Goal: Check status: Check status

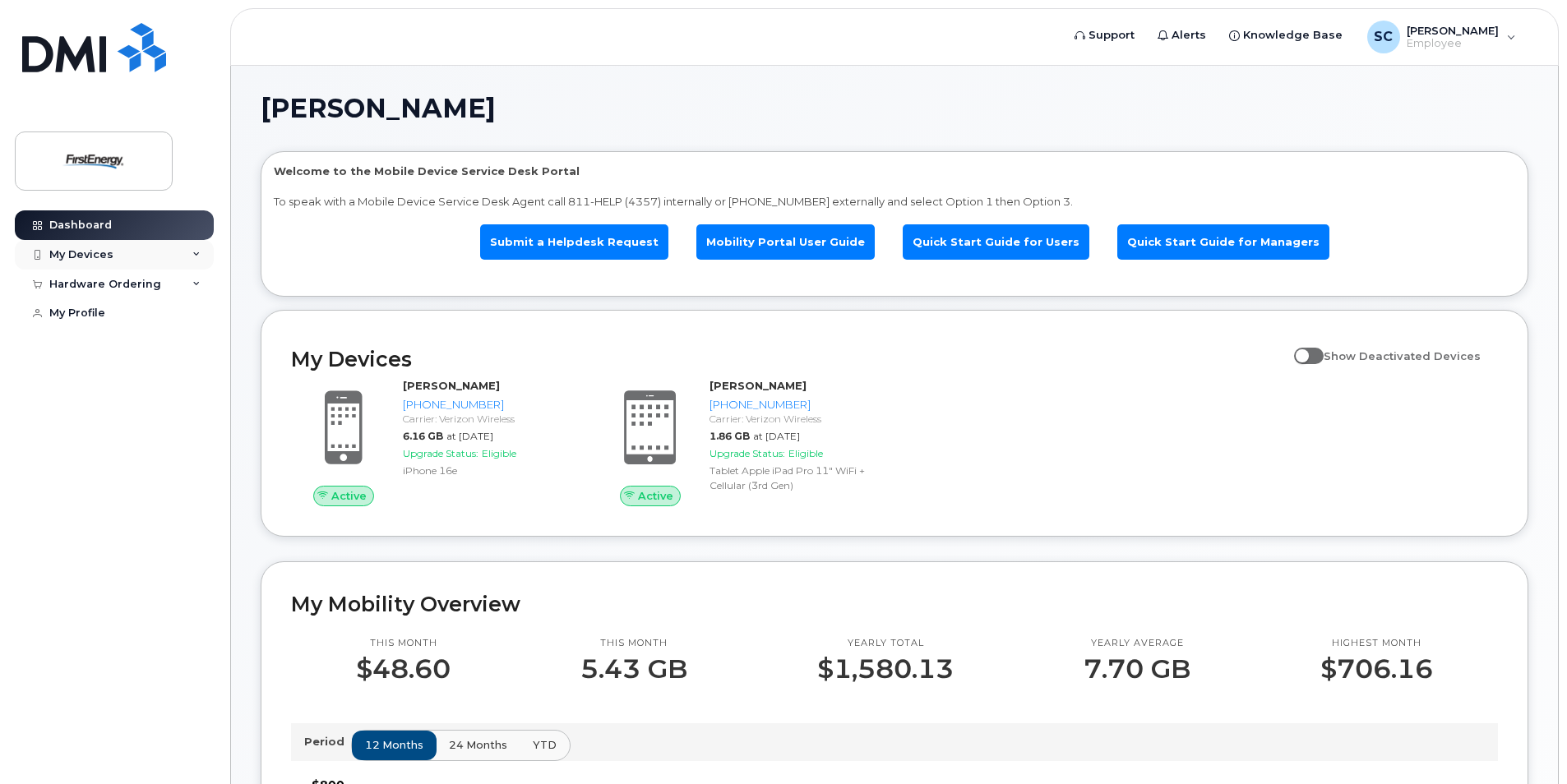
click at [111, 252] on div "My Devices" at bounding box center [113, 255] width 199 height 30
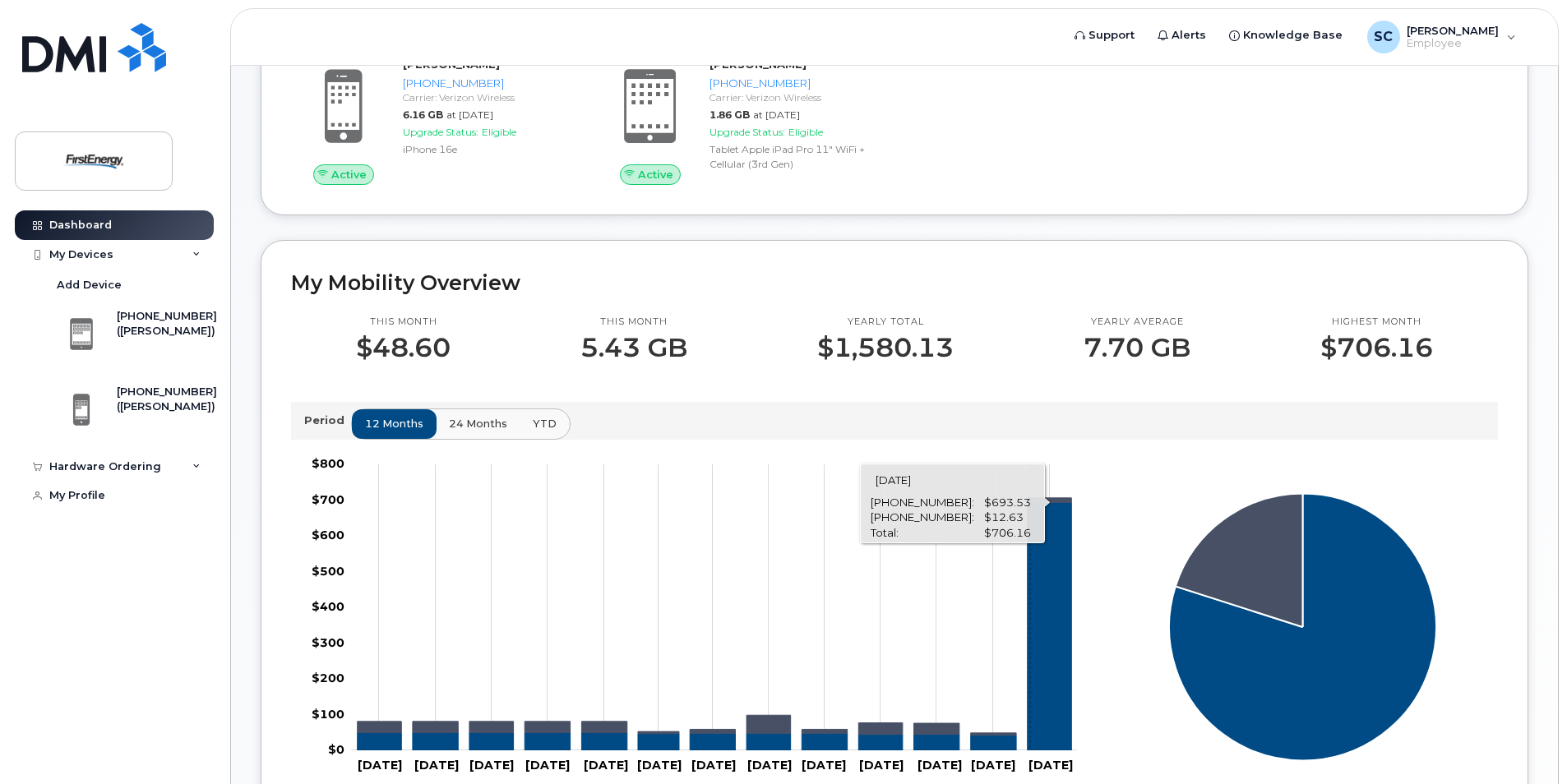
scroll to position [410, 0]
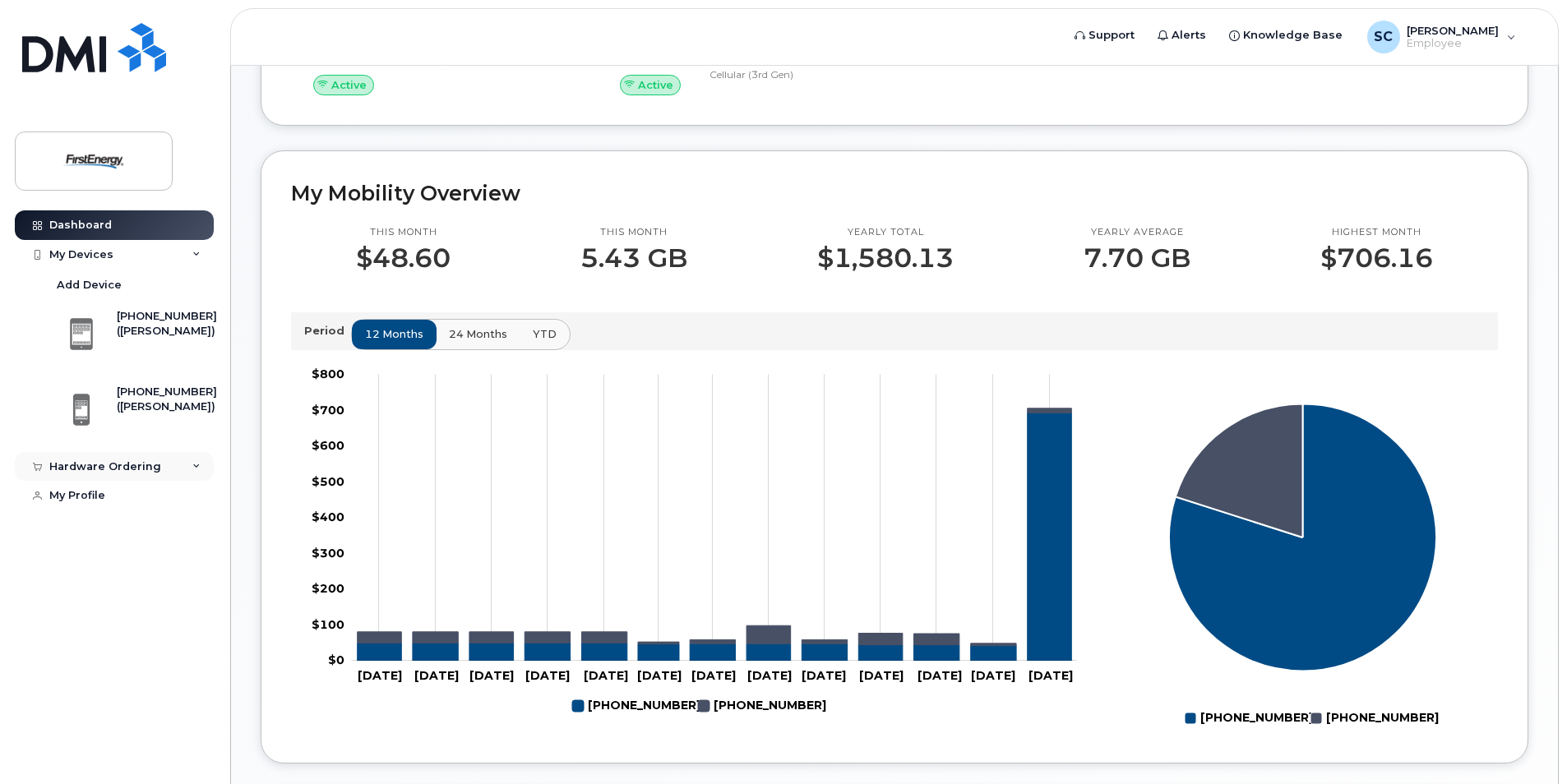
click at [139, 465] on div "Hardware Ordering" at bounding box center [105, 467] width 111 height 14
click at [112, 505] on link "My Orders" at bounding box center [129, 497] width 170 height 31
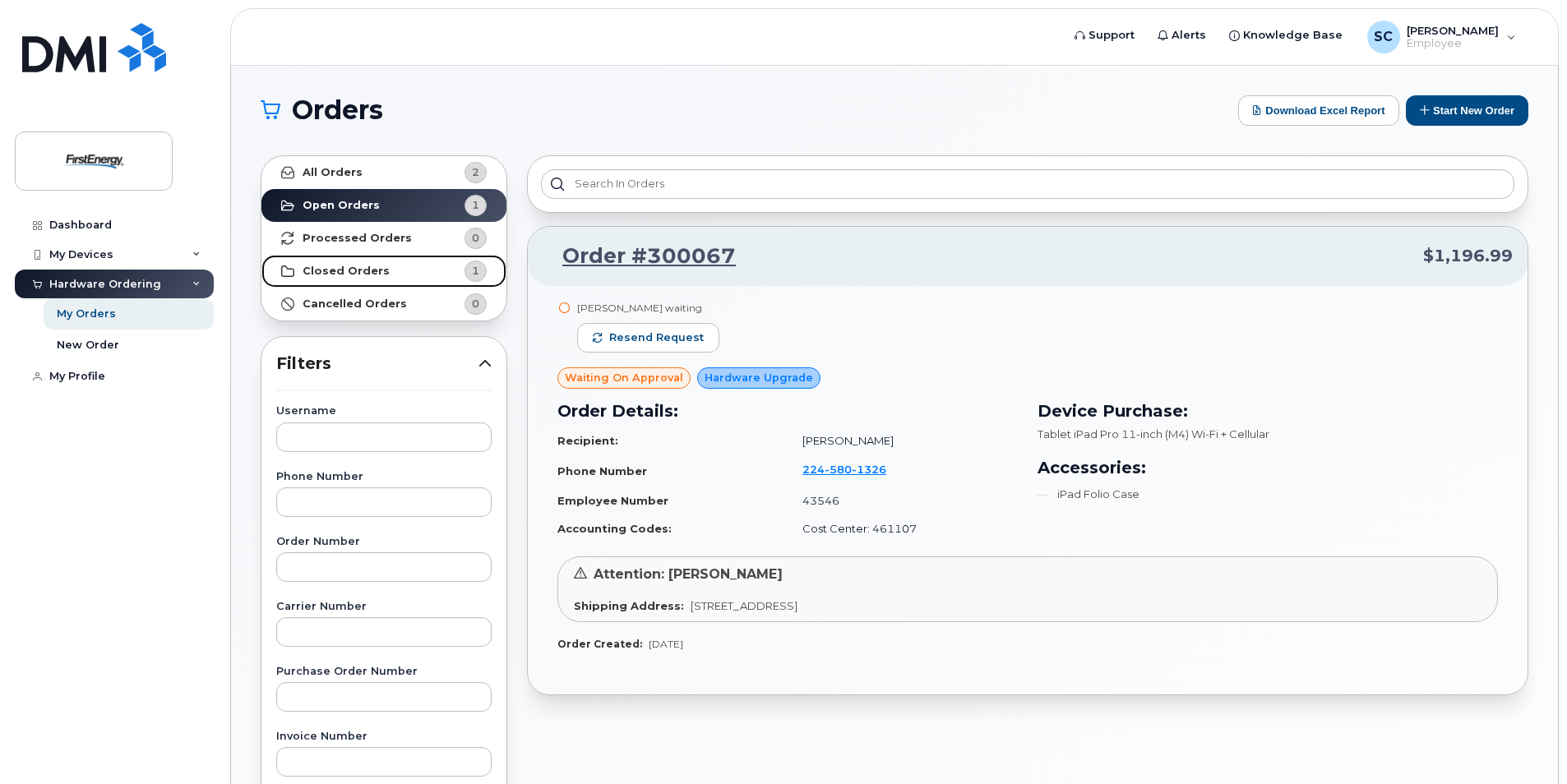
click at [438, 267] on span "1" at bounding box center [462, 271] width 49 height 21
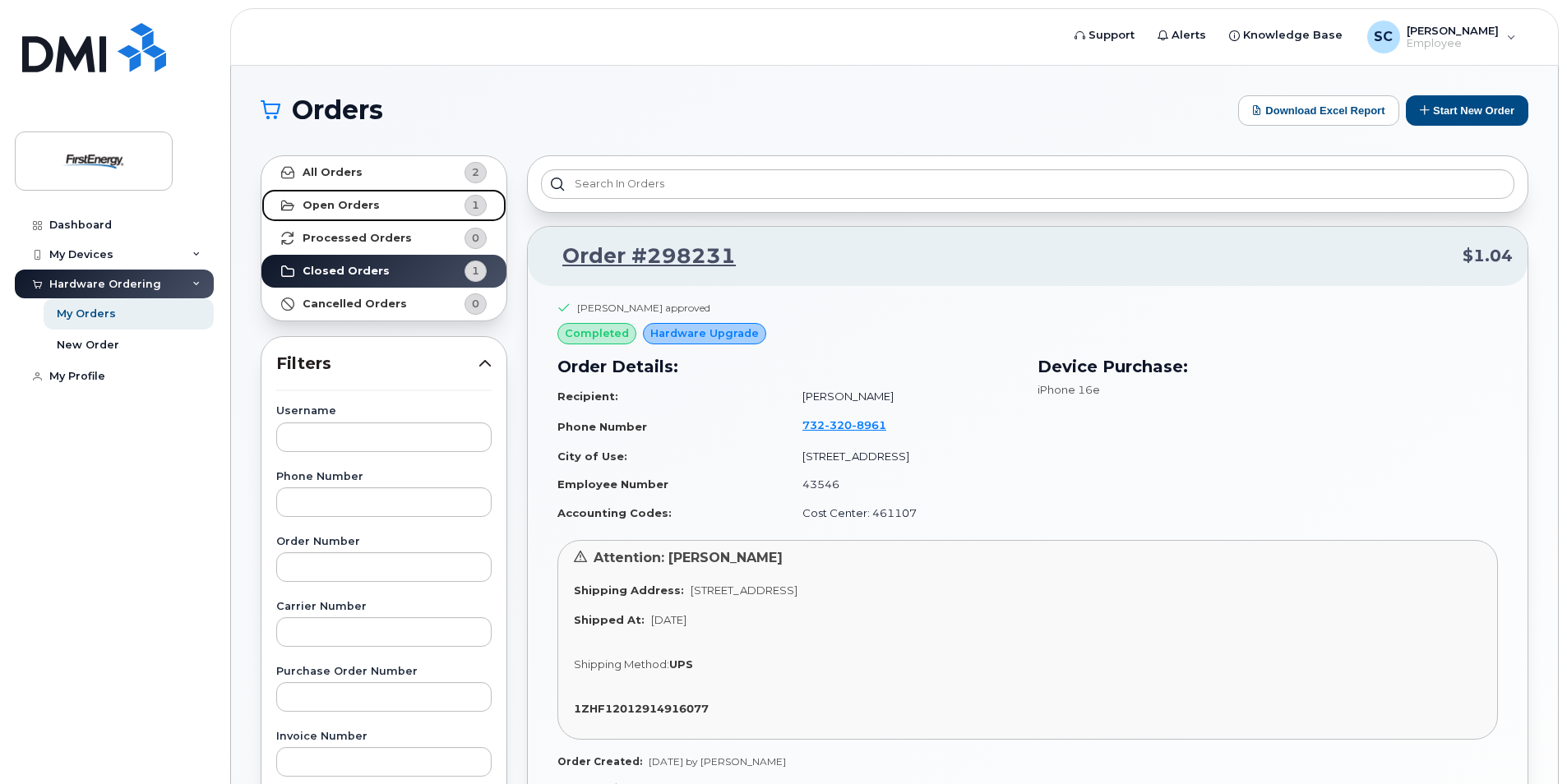
click at [386, 195] on link "Open Orders 1" at bounding box center [384, 205] width 245 height 33
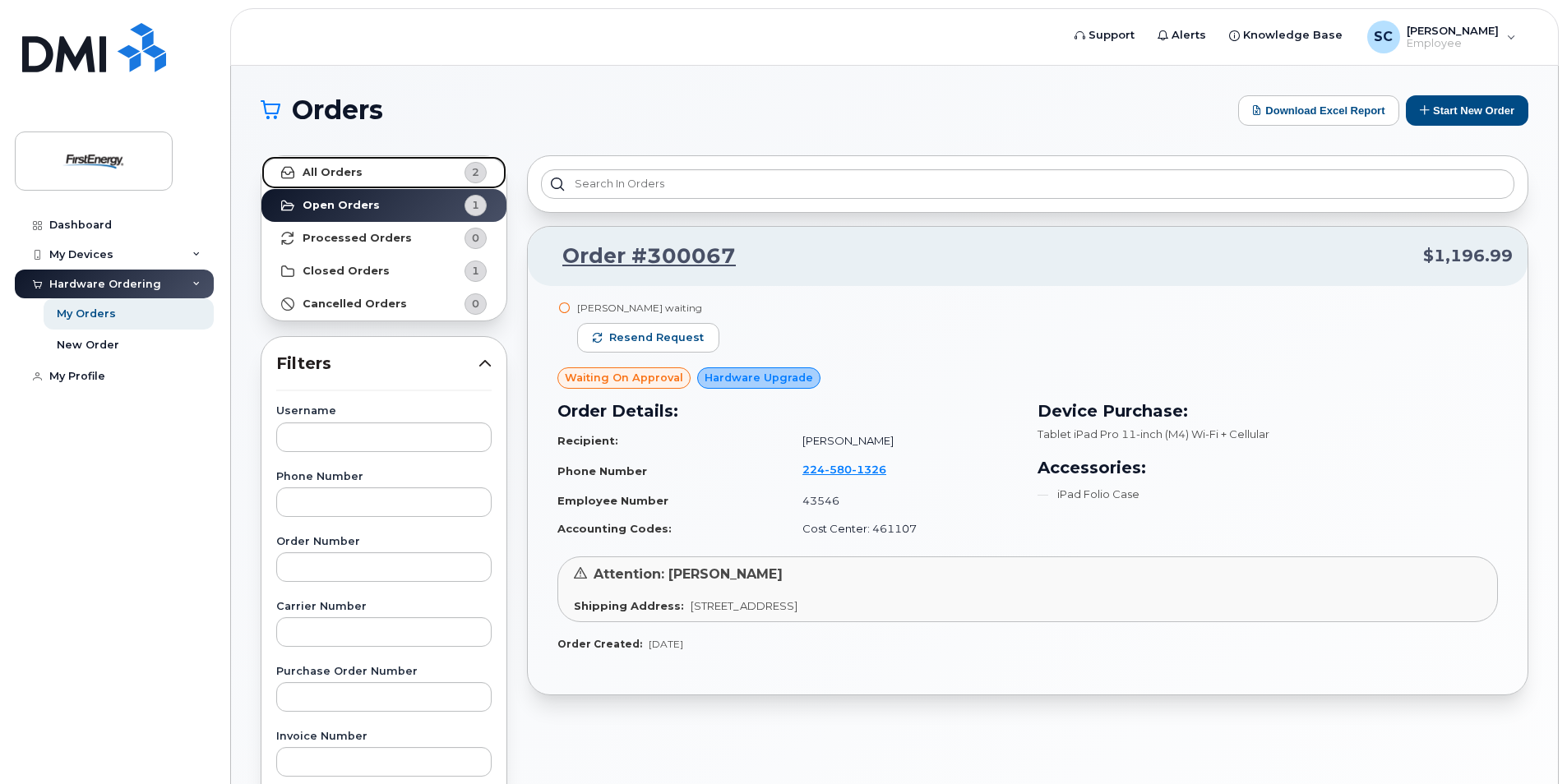
click at [430, 173] on link "All Orders 2" at bounding box center [384, 172] width 245 height 33
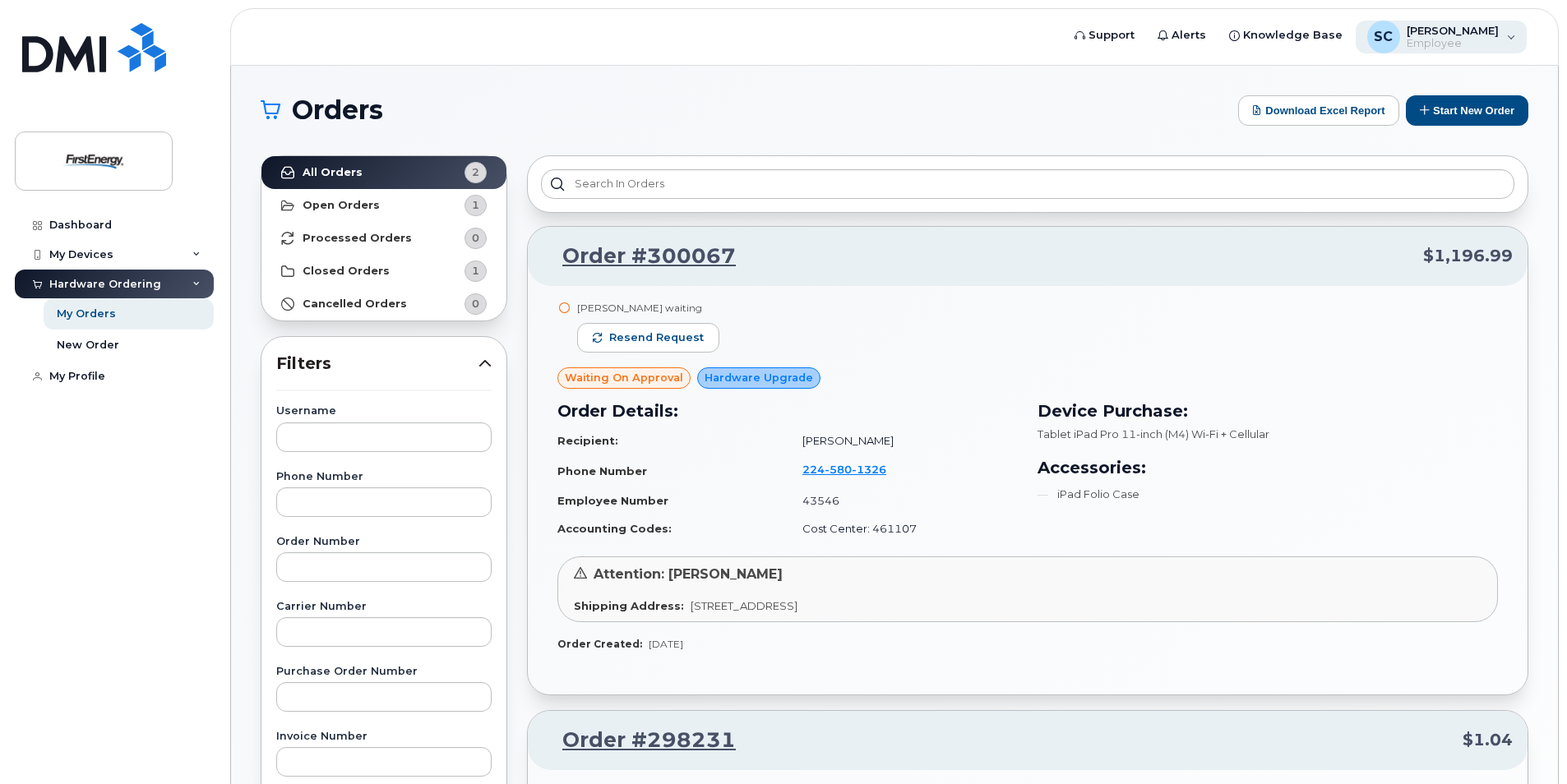
click at [1516, 37] on div "SC [PERSON_NAME] Employee" at bounding box center [1441, 37] width 171 height 33
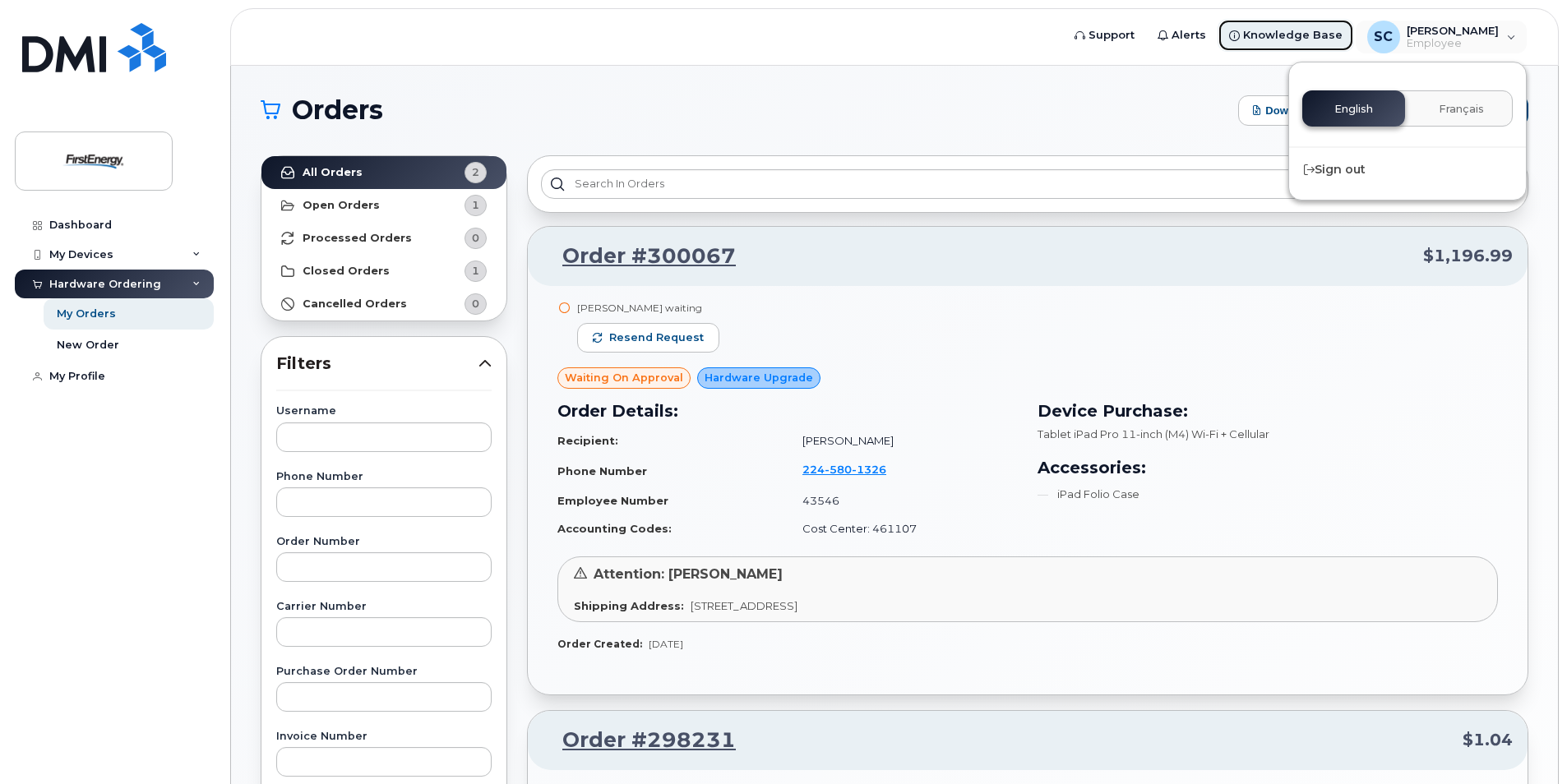
click at [1307, 38] on span "Knowledge Base" at bounding box center [1292, 35] width 100 height 16
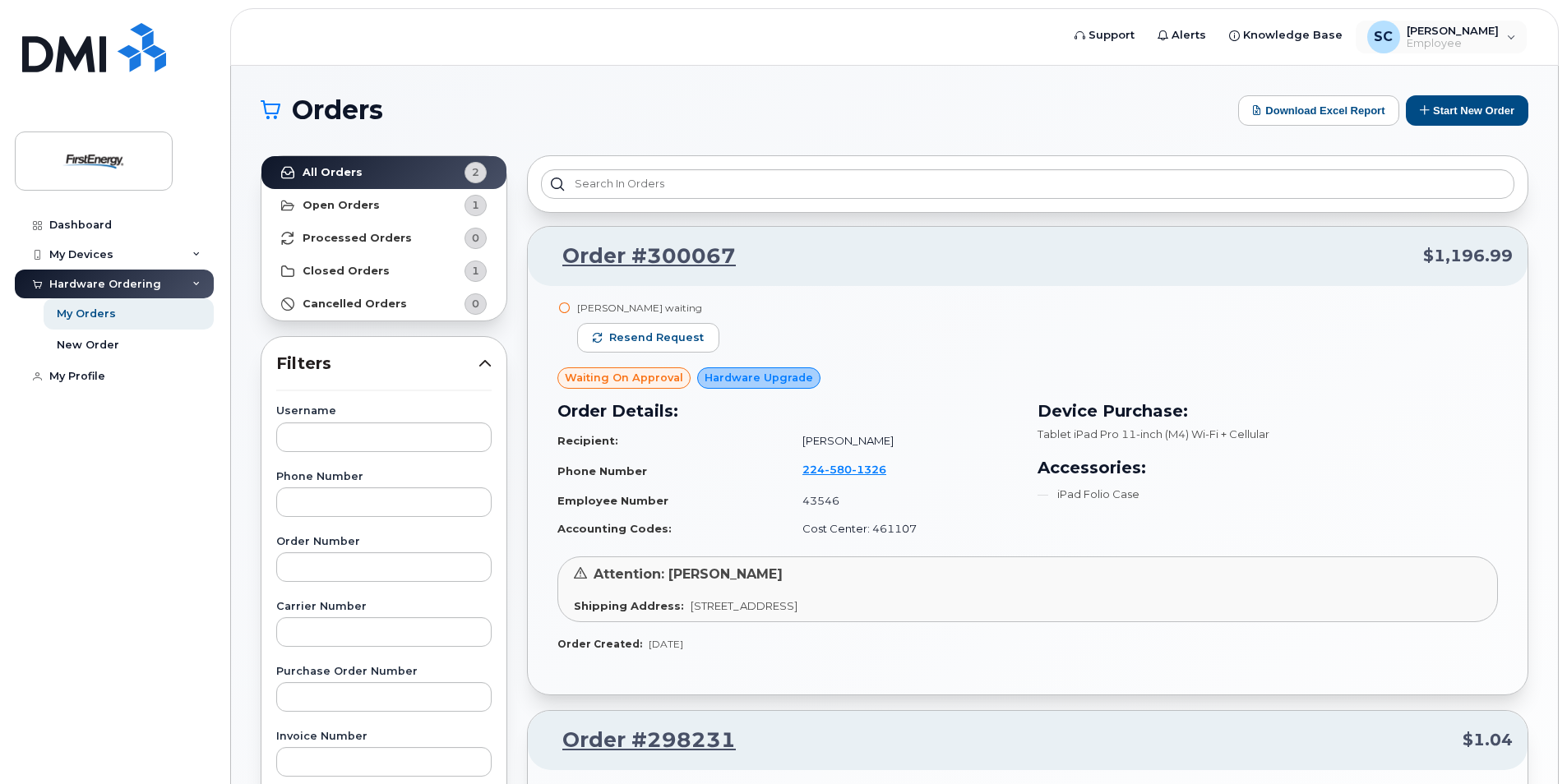
click at [1476, 19] on div "SC [PERSON_NAME] Employee English Français Sign out" at bounding box center [1441, 37] width 175 height 36
click at [1470, 35] on span "[PERSON_NAME]" at bounding box center [1452, 31] width 92 height 14
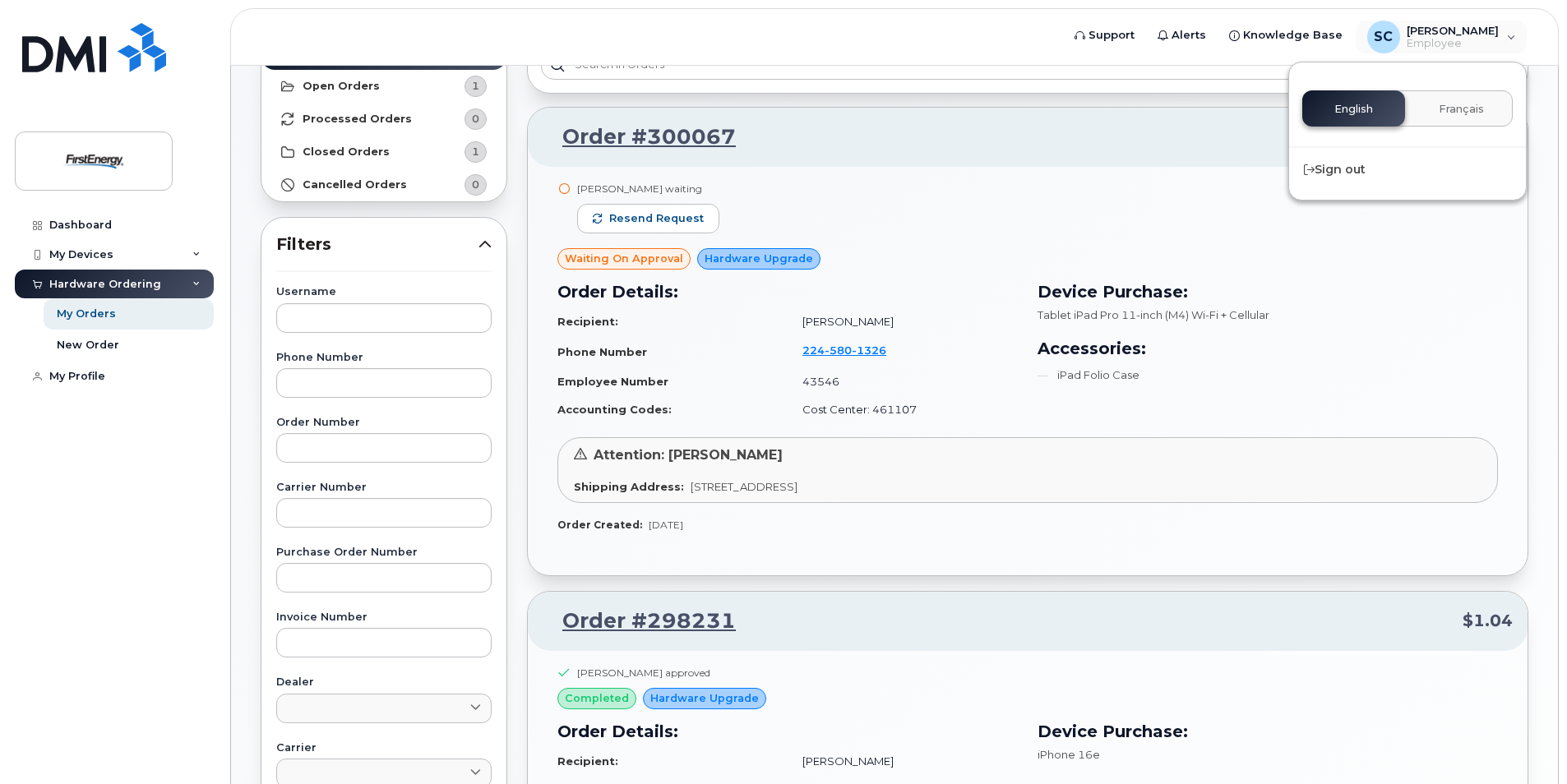
scroll to position [63, 0]
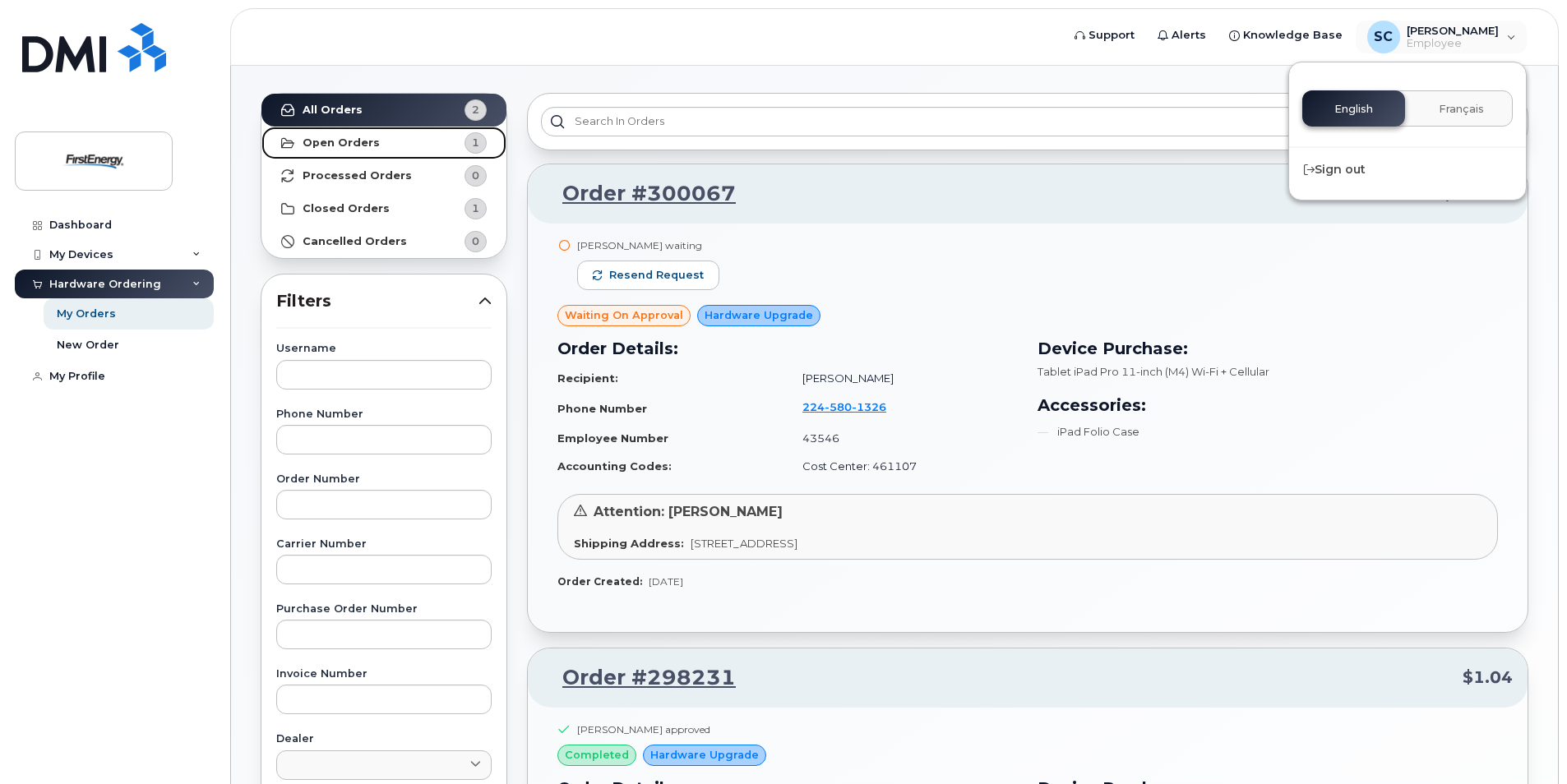
click at [418, 145] on link "Open Orders 1" at bounding box center [384, 143] width 245 height 33
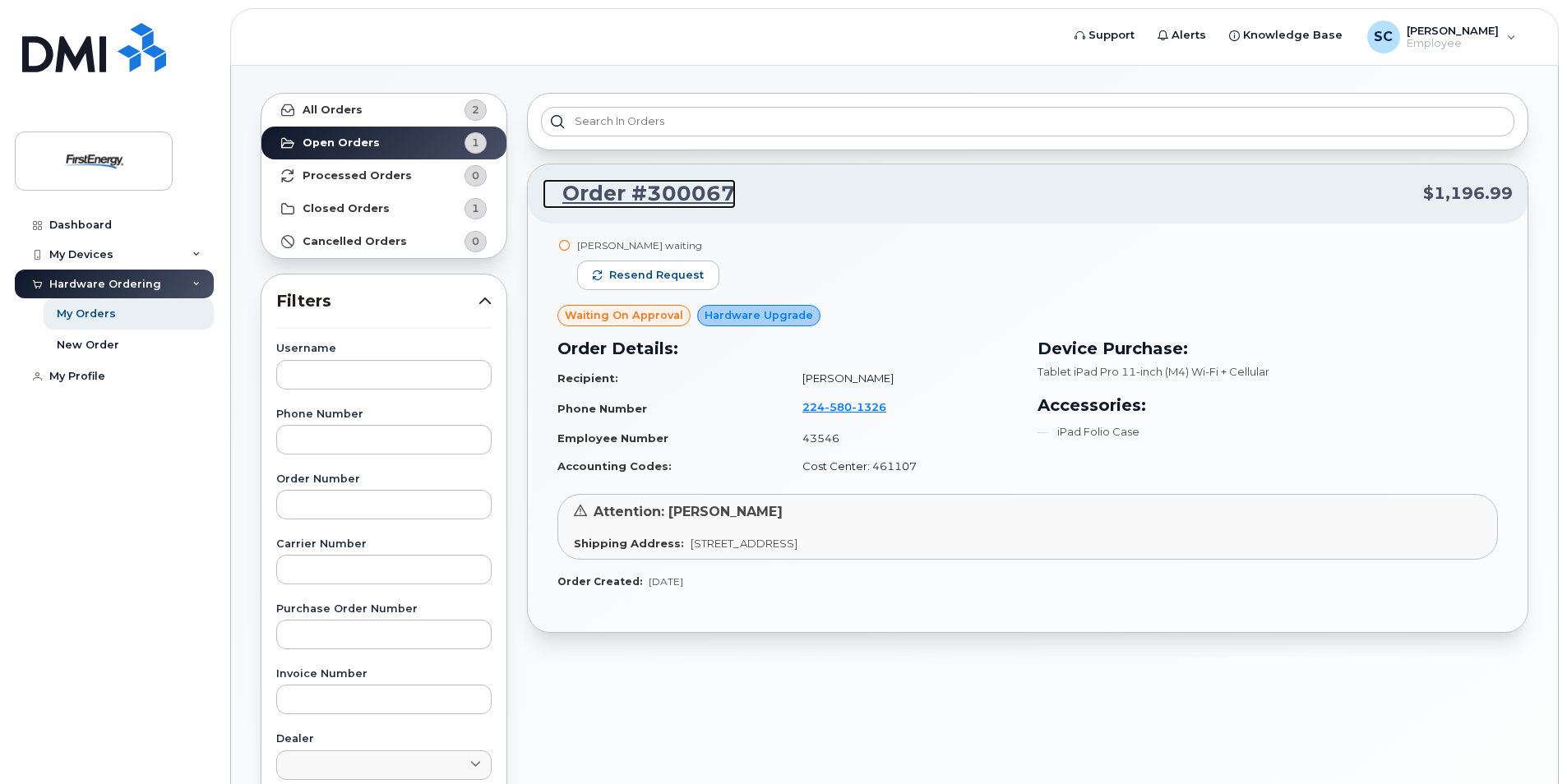
click at [666, 194] on link "Order #300067" at bounding box center [638, 194] width 193 height 30
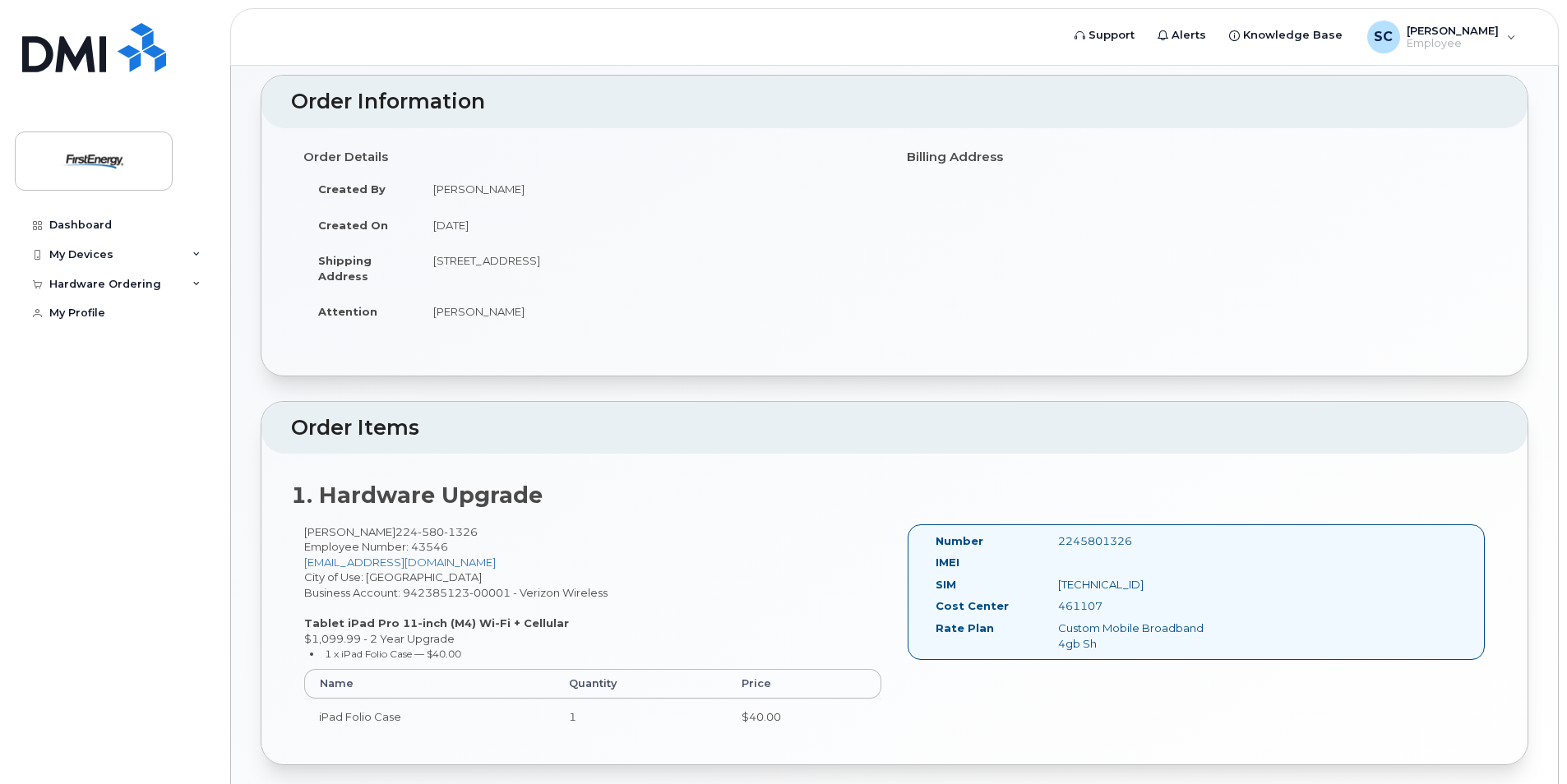
scroll to position [164, 0]
